Goal: Information Seeking & Learning: Understand process/instructions

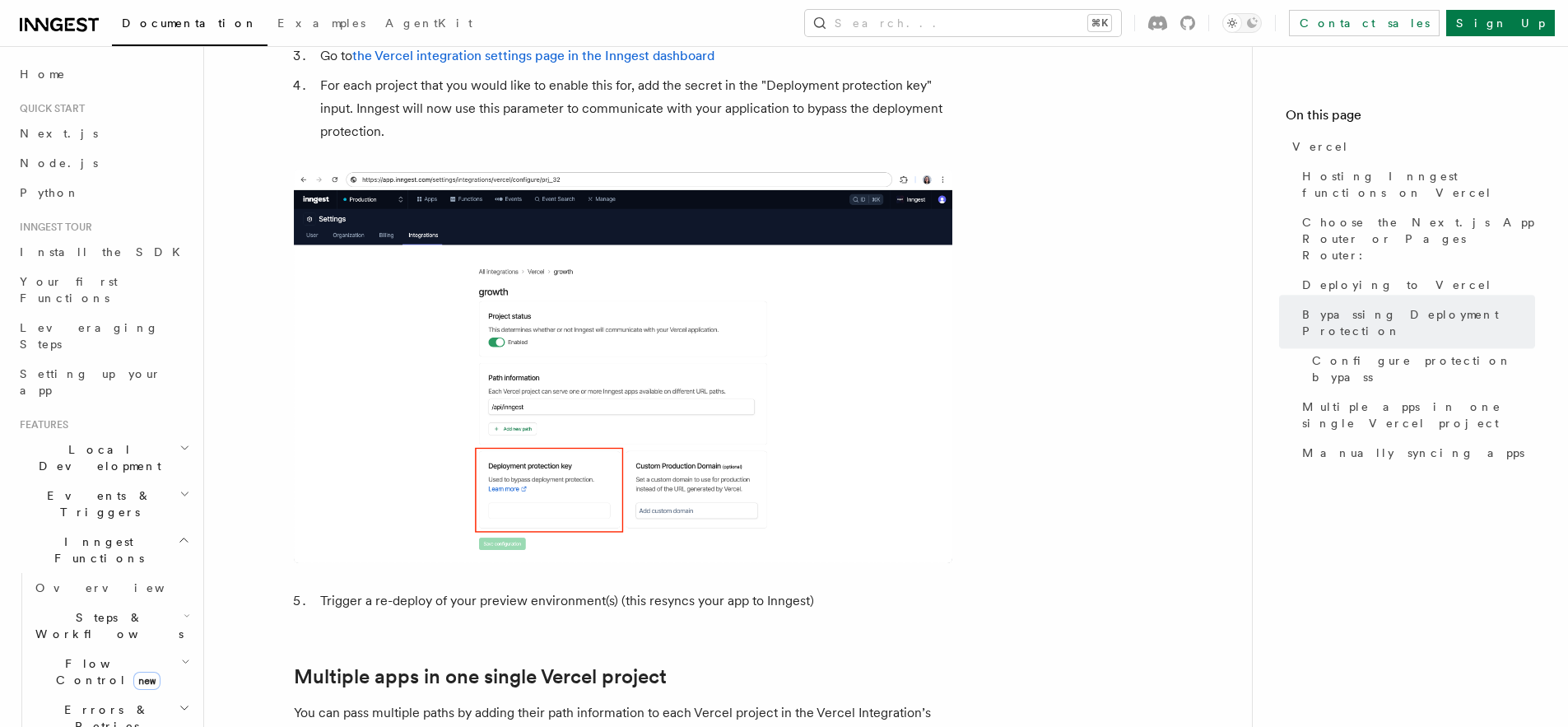
scroll to position [1763, 0]
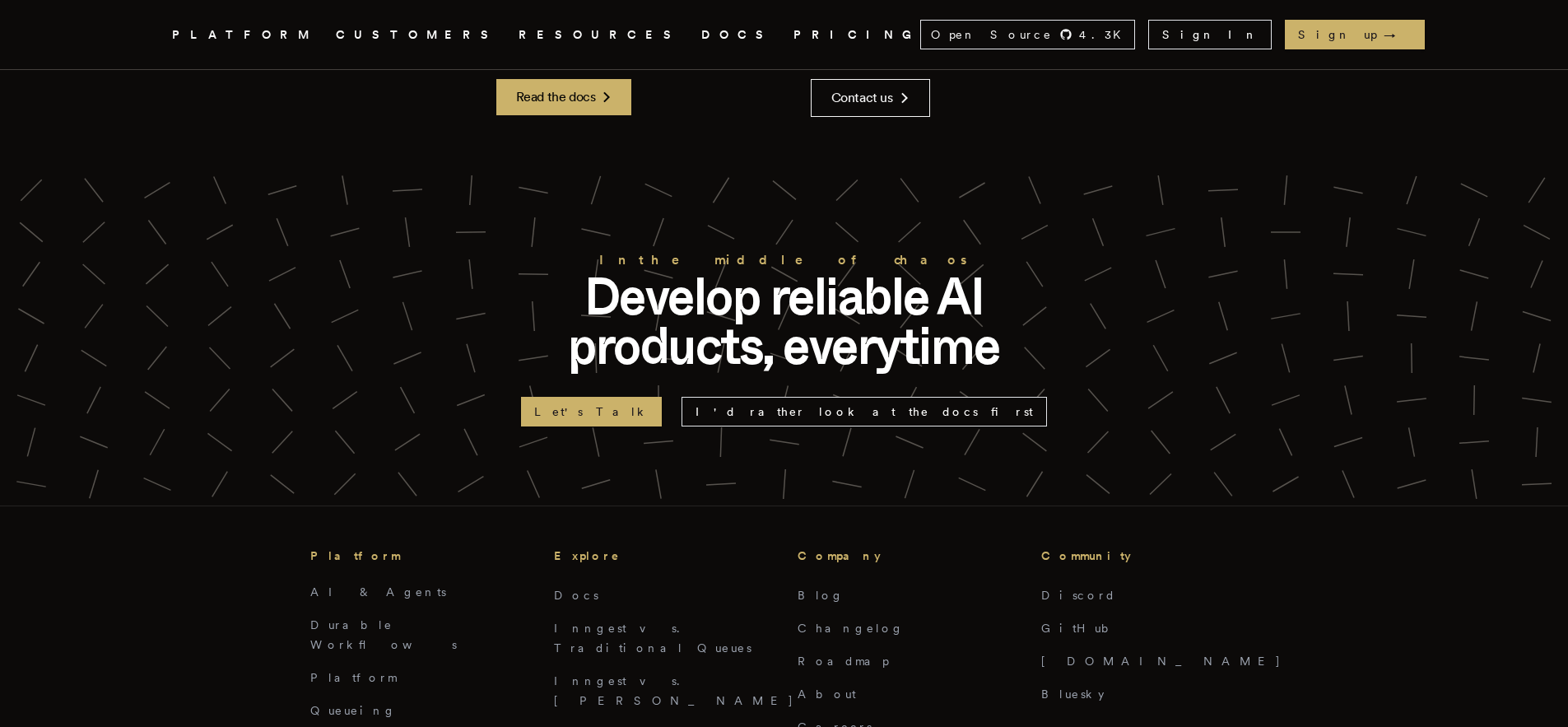
scroll to position [5049, 0]
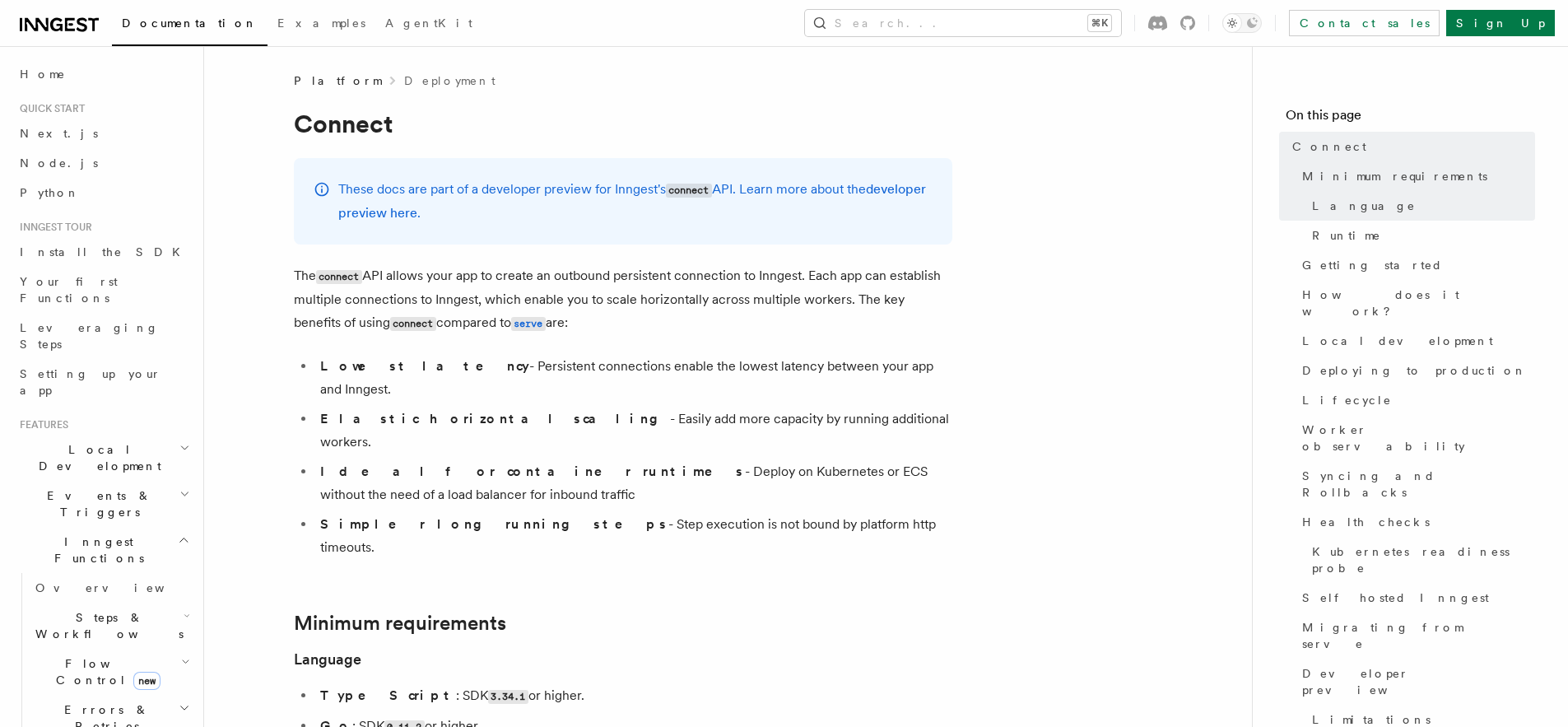
scroll to position [3, 0]
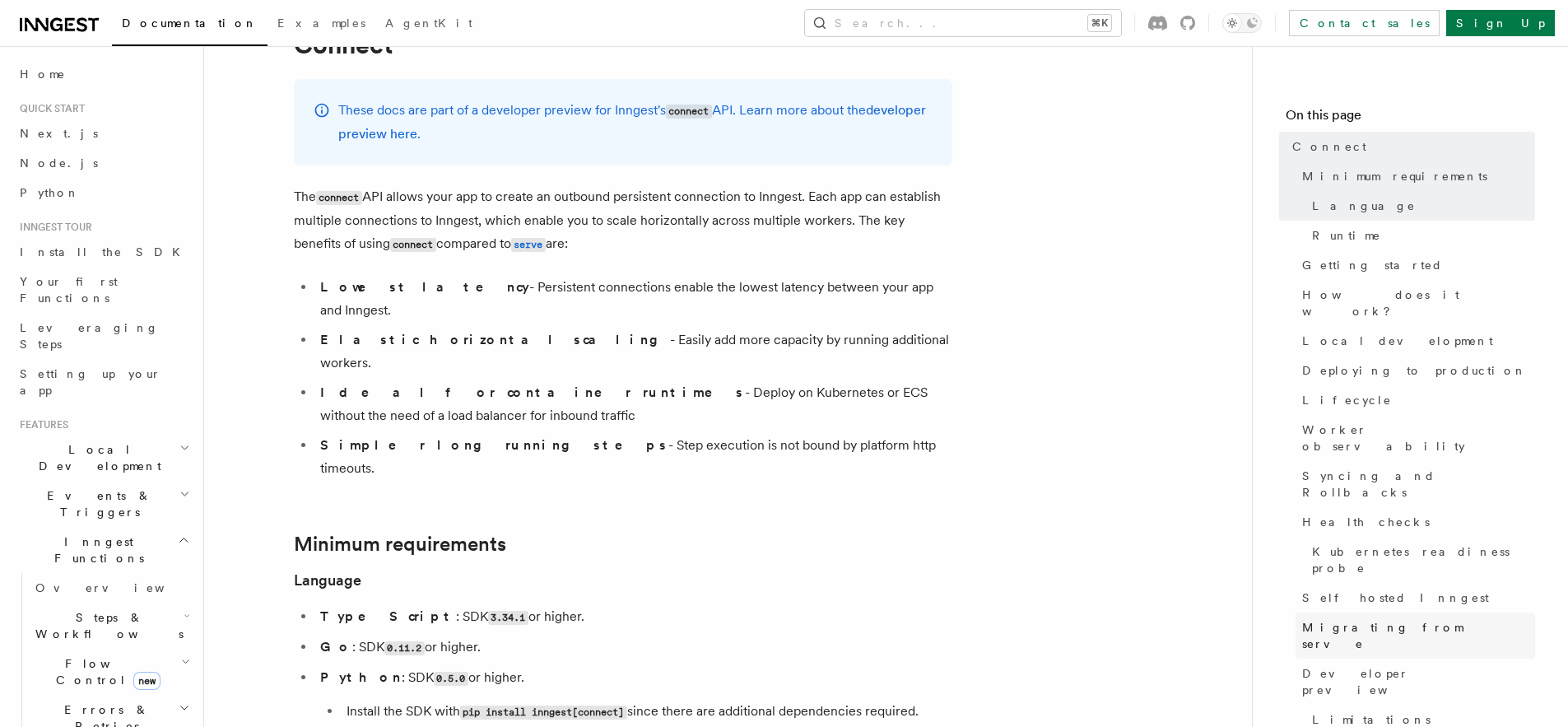
click at [1354, 619] on span "Migrating from serve" at bounding box center [1418, 635] width 233 height 33
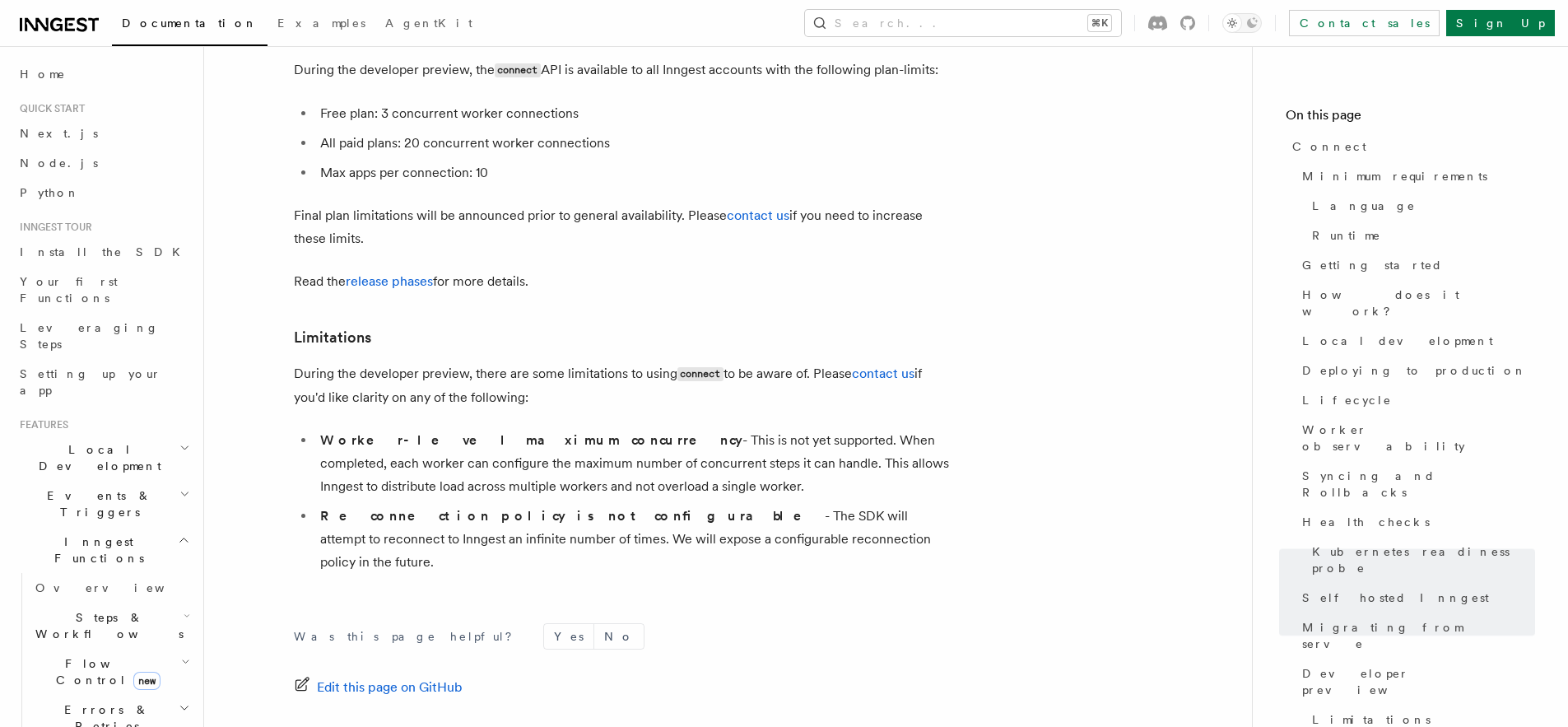
scroll to position [9129, 0]
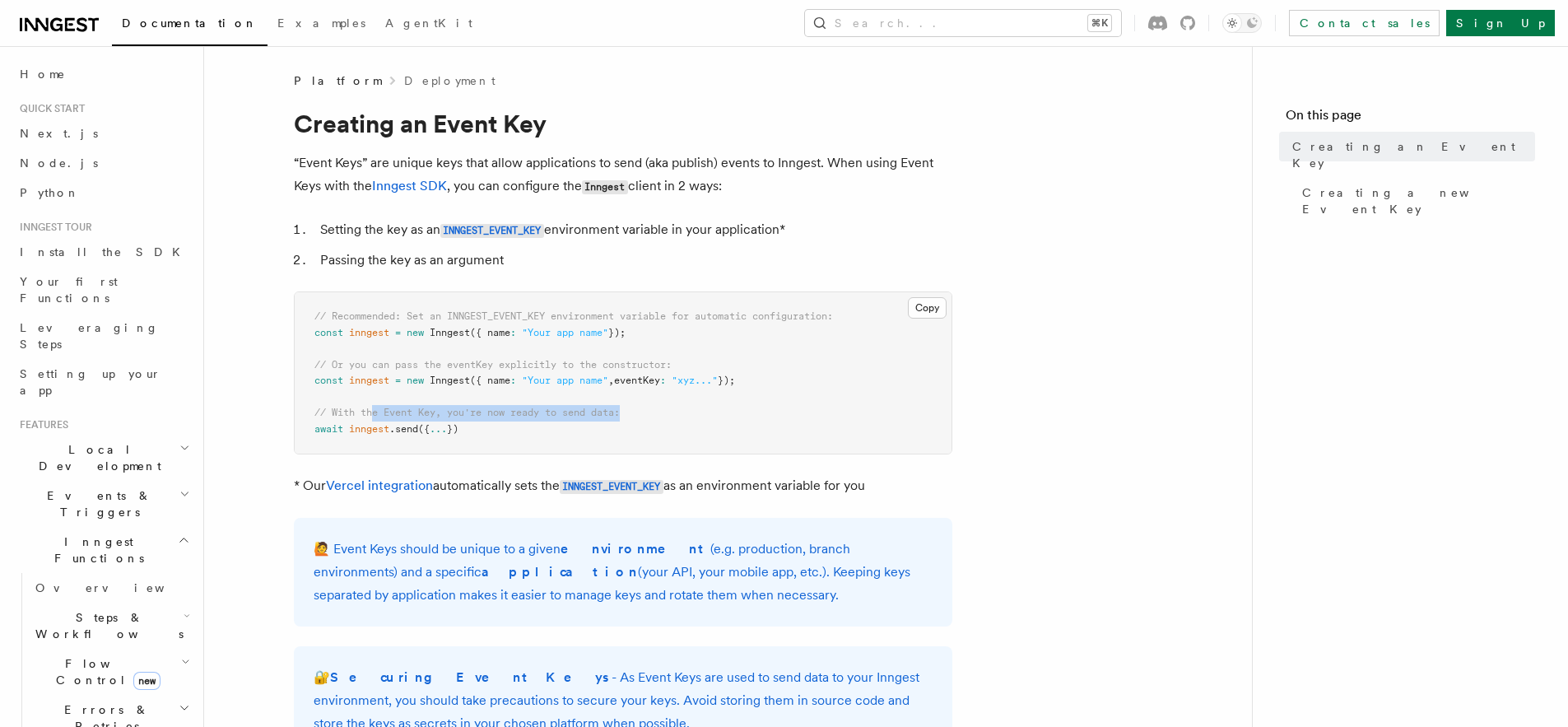
drag, startPoint x: 370, startPoint y: 413, endPoint x: 630, endPoint y: 413, distance: 260.0
click at [630, 413] on pre "// Recommended: Set an INNGEST_EVENT_KEY environment variable for automatic con…" at bounding box center [623, 373] width 656 height 162
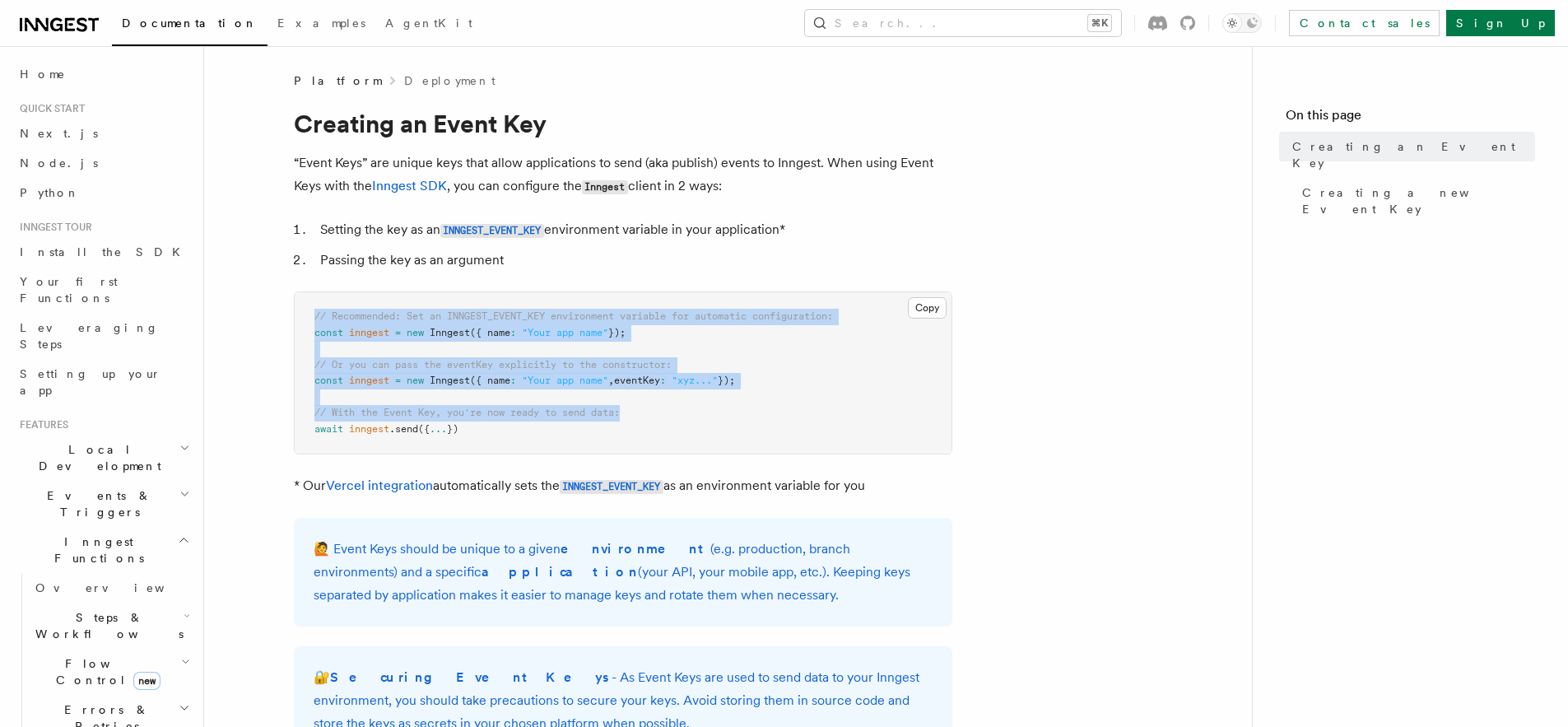
drag, startPoint x: 631, startPoint y: 412, endPoint x: 313, endPoint y: 310, distance: 334.0
click at [313, 310] on pre "// Recommended: Set an INNGEST_EVENT_KEY environment variable for automatic con…" at bounding box center [623, 373] width 656 height 162
click at [309, 302] on pre "// Recommended: Set an INNGEST_EVENT_KEY environment variable for automatic con…" at bounding box center [623, 373] width 656 height 162
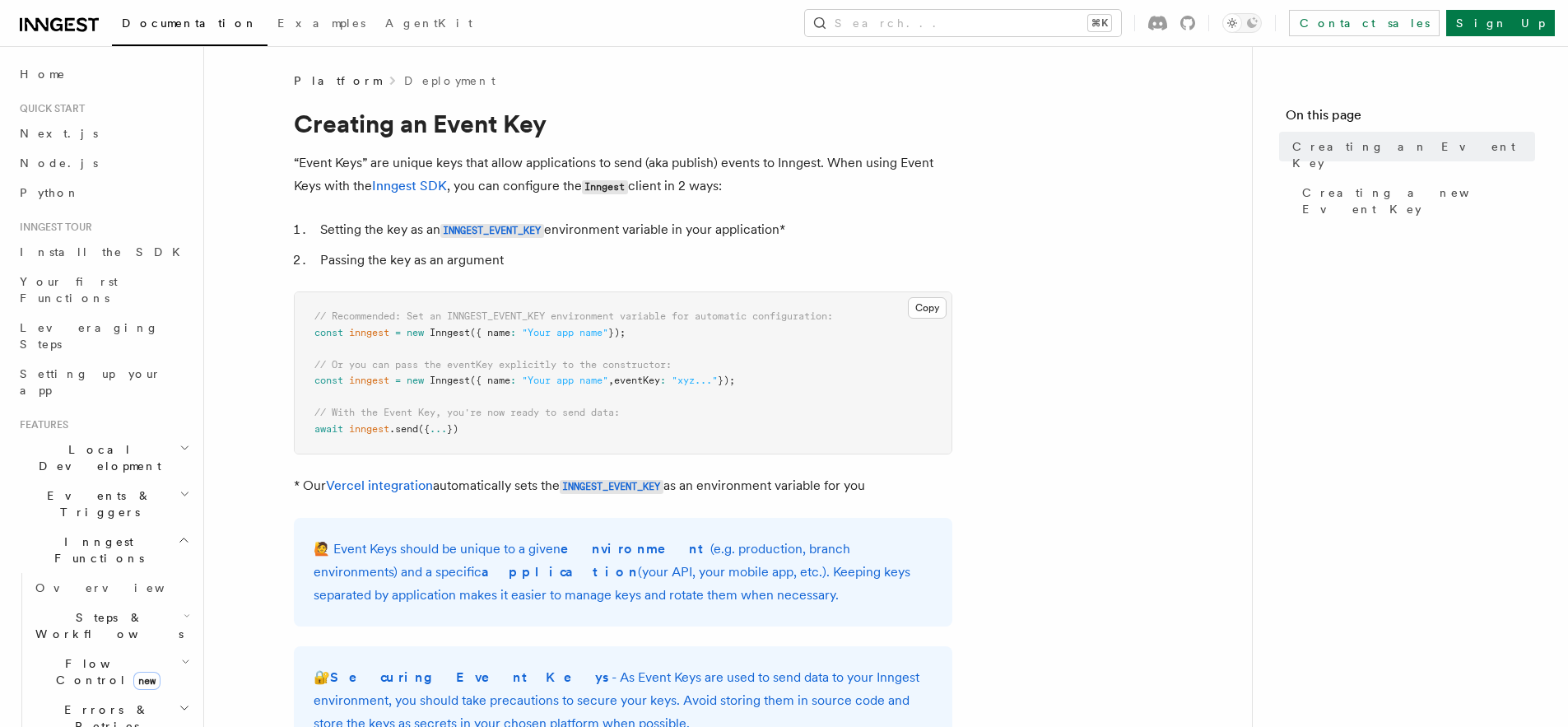
drag, startPoint x: 391, startPoint y: 162, endPoint x: 920, endPoint y: 183, distance: 529.4
click at [920, 183] on p "“Event Keys” are unique keys that allow applications to send (aka publish) even…" at bounding box center [623, 174] width 658 height 47
click at [894, 186] on p "“Event Keys” are unique keys that allow applications to send (aka publish) even…" at bounding box center [623, 174] width 658 height 47
drag, startPoint x: 406, startPoint y: 262, endPoint x: 471, endPoint y: 263, distance: 65.0
click at [471, 263] on li "Passing the key as an argument" at bounding box center [633, 260] width 637 height 23
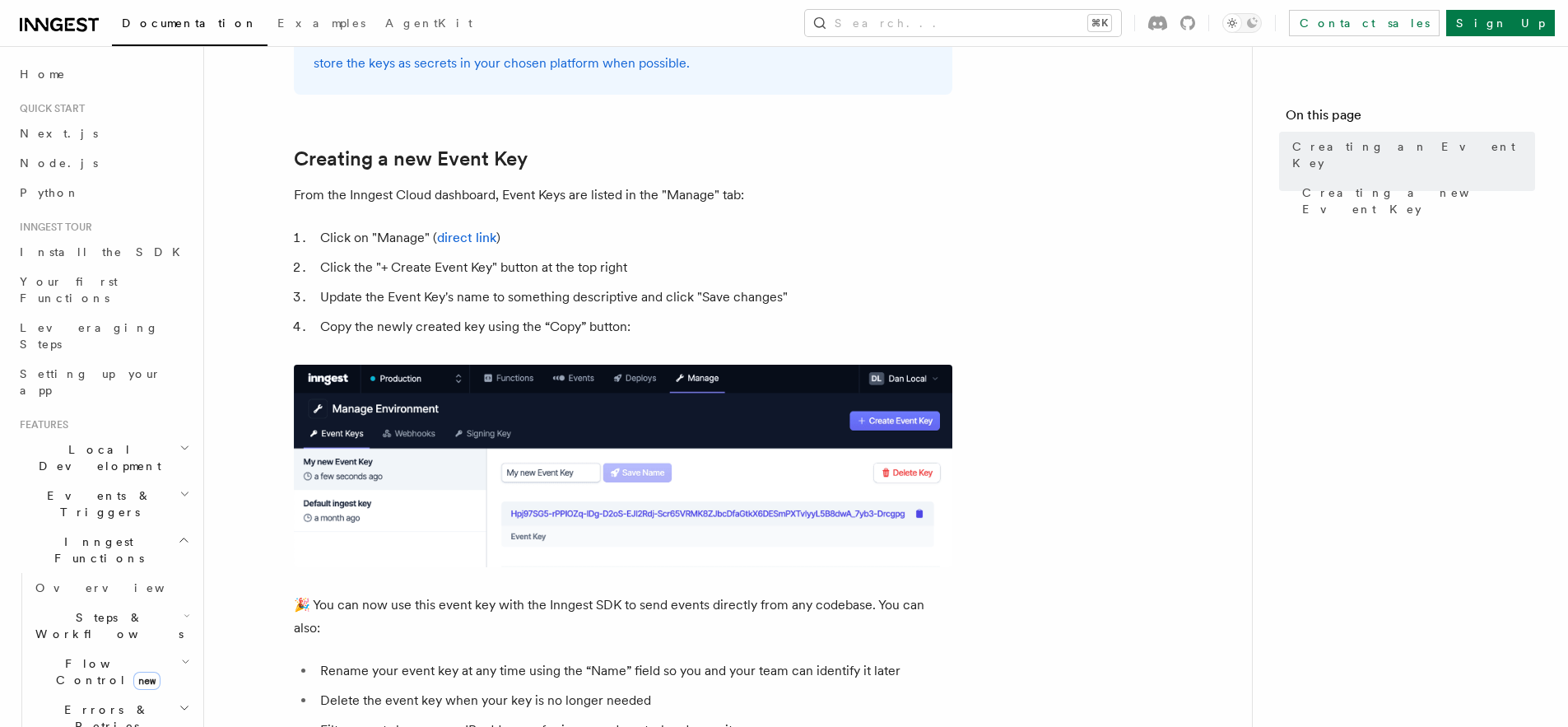
scroll to position [657, 0]
